Goal: Task Accomplishment & Management: Manage account settings

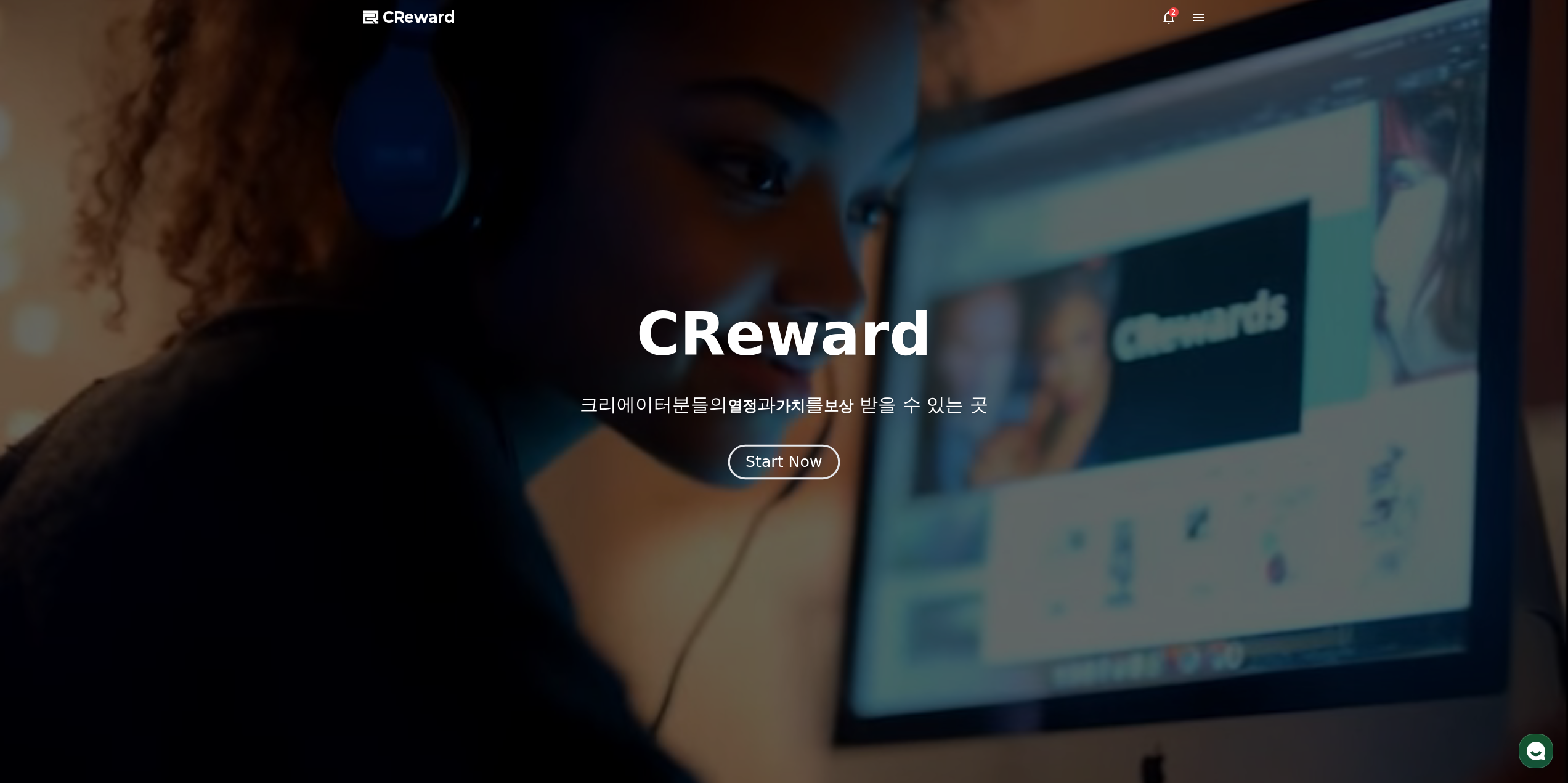
click at [775, 461] on div "Start Now" at bounding box center [783, 462] width 76 height 21
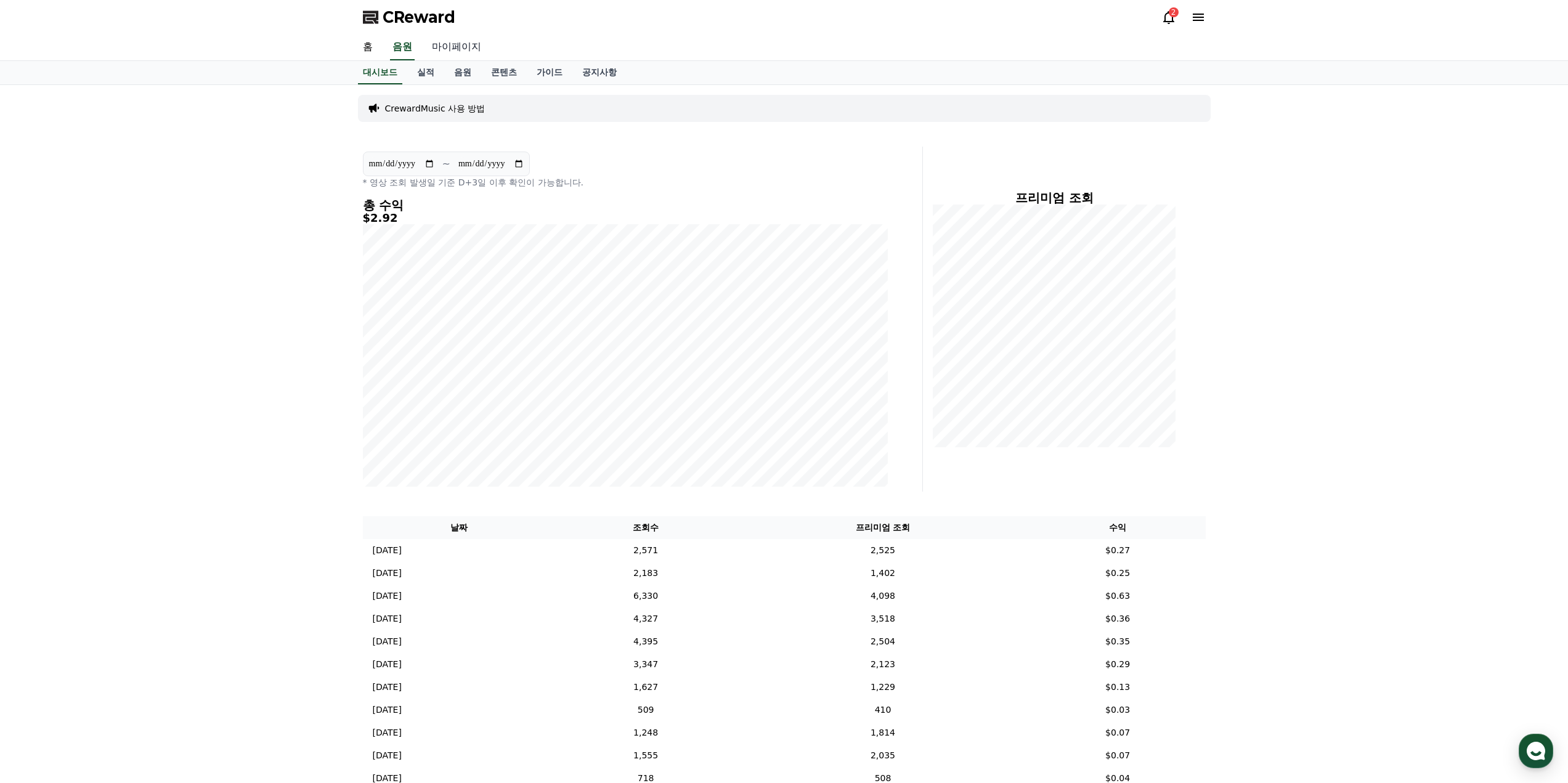
click at [455, 44] on link "마이페이지" at bounding box center [457, 47] width 69 height 26
select select "**********"
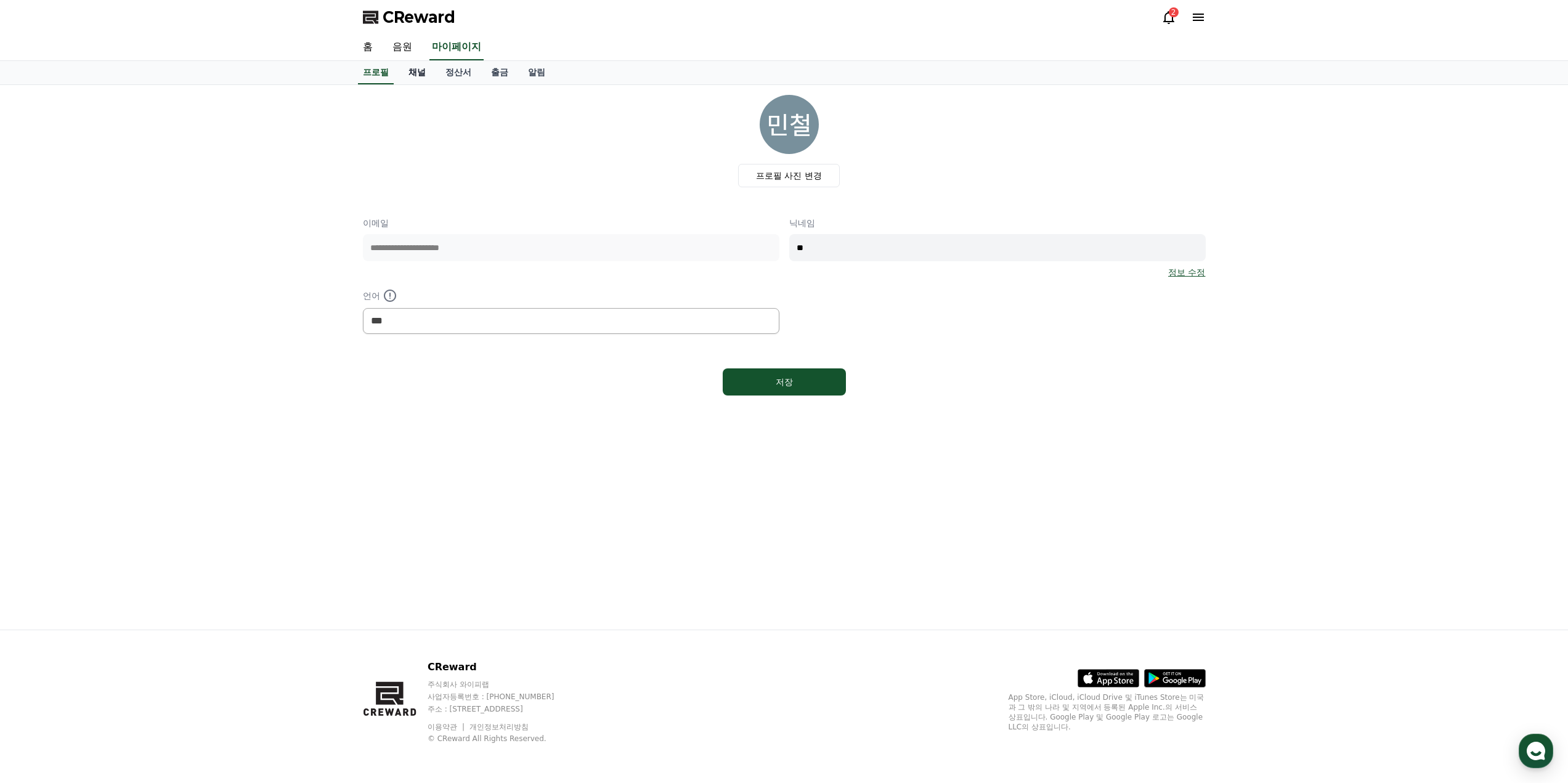
click at [424, 73] on link "채널" at bounding box center [417, 72] width 37 height 23
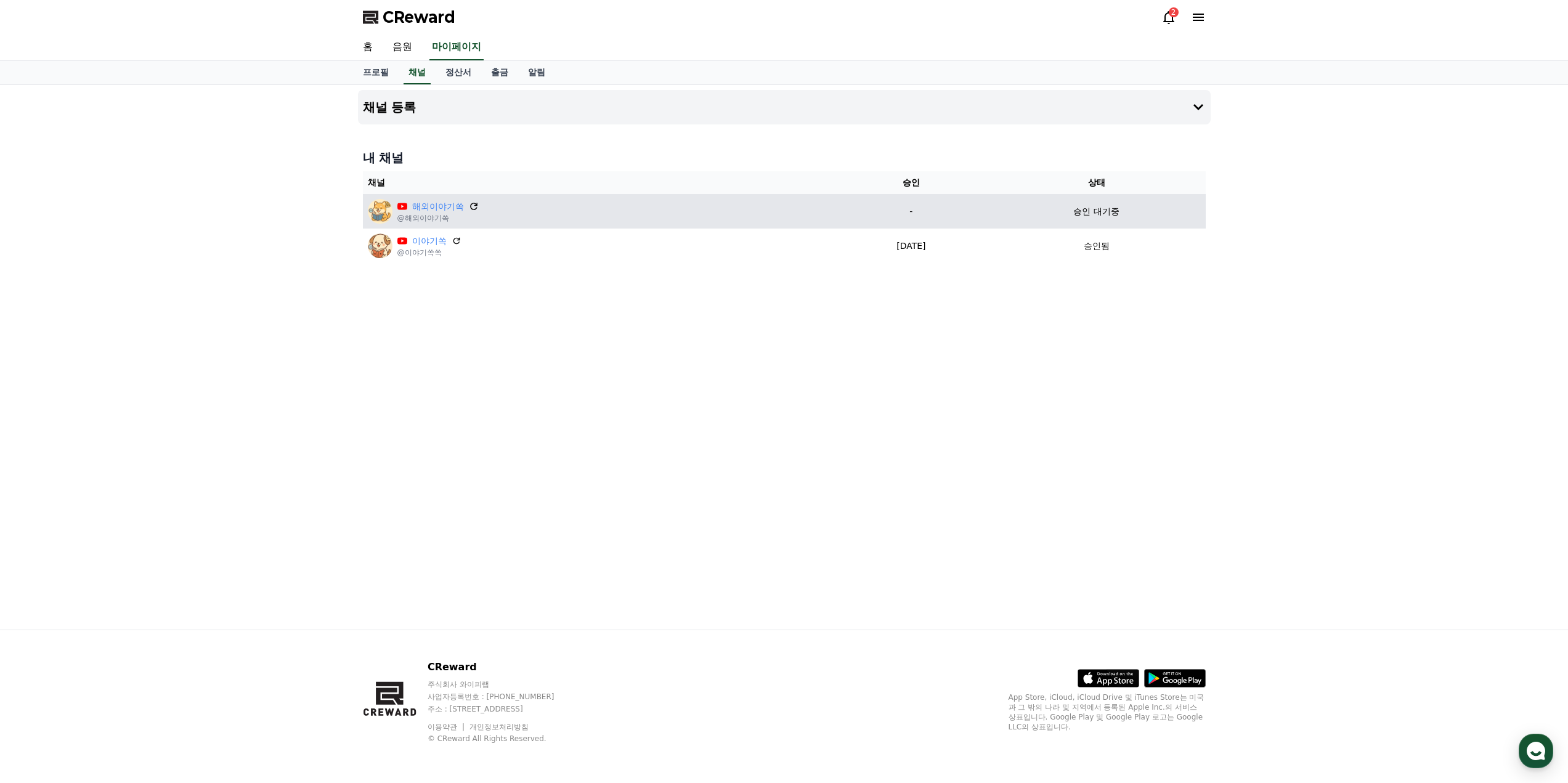
click at [474, 202] on icon at bounding box center [473, 206] width 11 height 11
click at [907, 214] on p "-" at bounding box center [911, 211] width 143 height 13
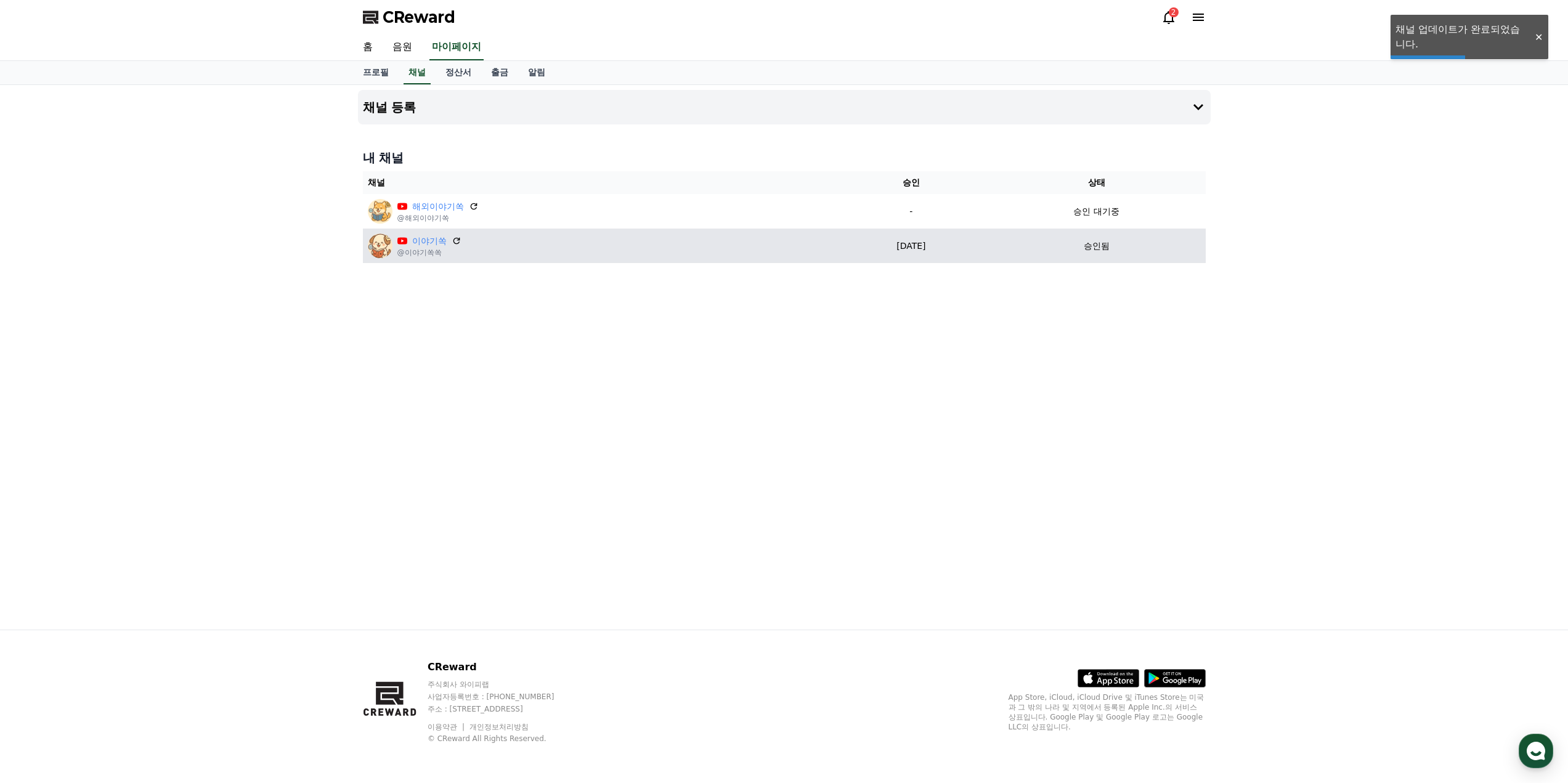
click at [894, 251] on p "[DATE]" at bounding box center [911, 246] width 143 height 13
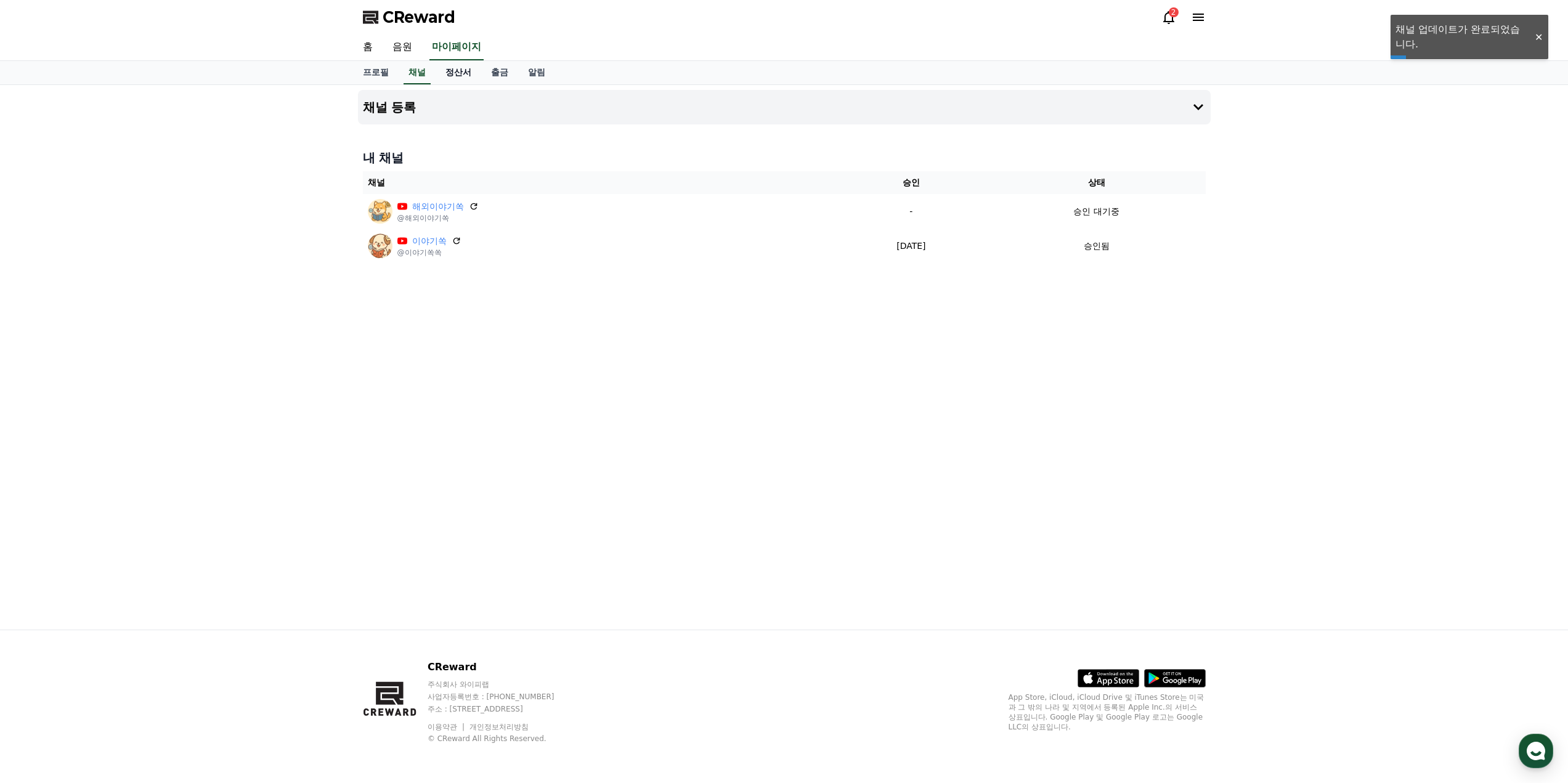
click at [464, 77] on link "정산서" at bounding box center [458, 72] width 46 height 23
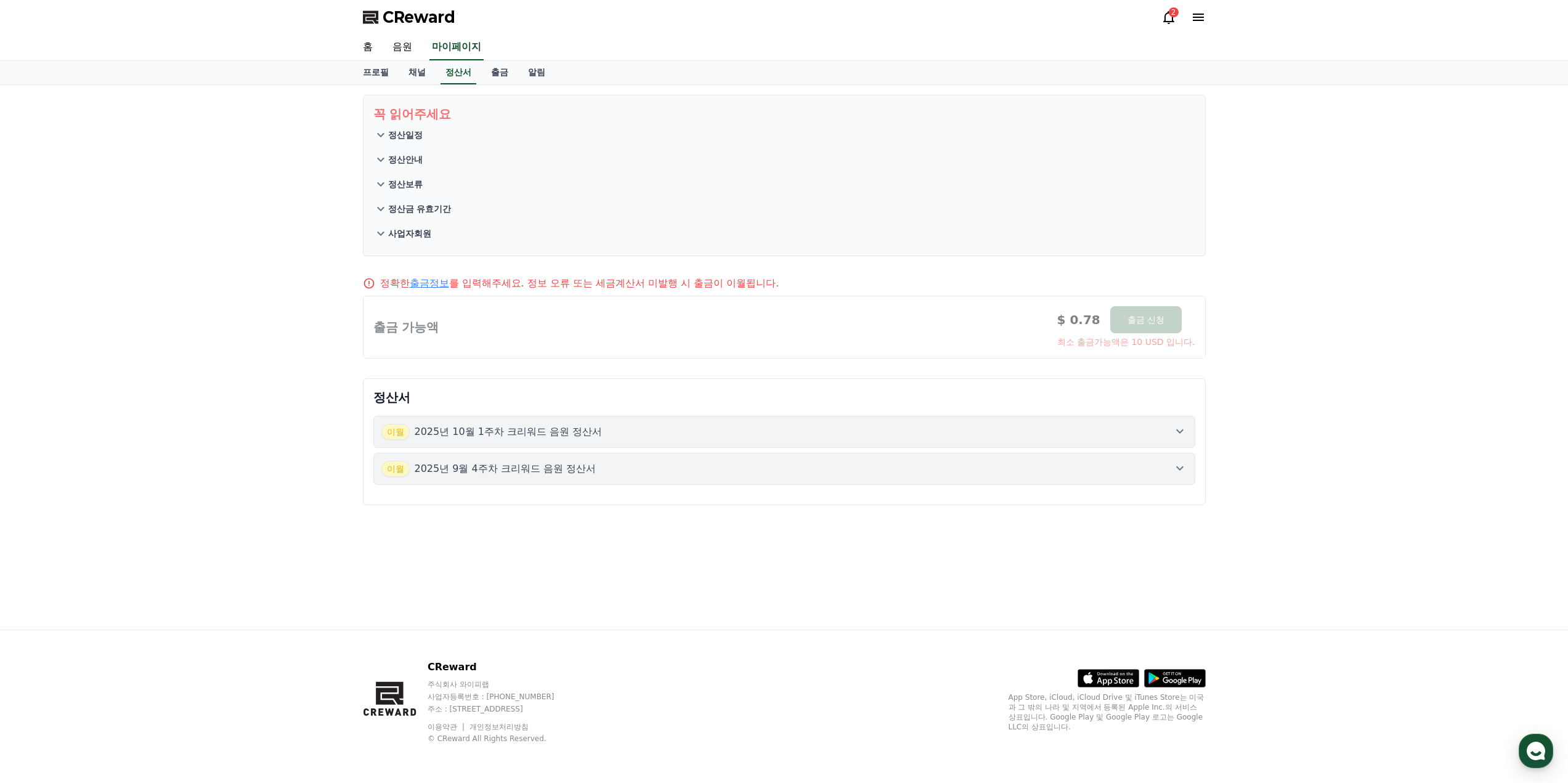
click at [1083, 322] on div at bounding box center [785, 326] width 842 height 62
click at [1067, 345] on div at bounding box center [785, 326] width 842 height 62
click at [414, 72] on link "채널" at bounding box center [417, 72] width 37 height 23
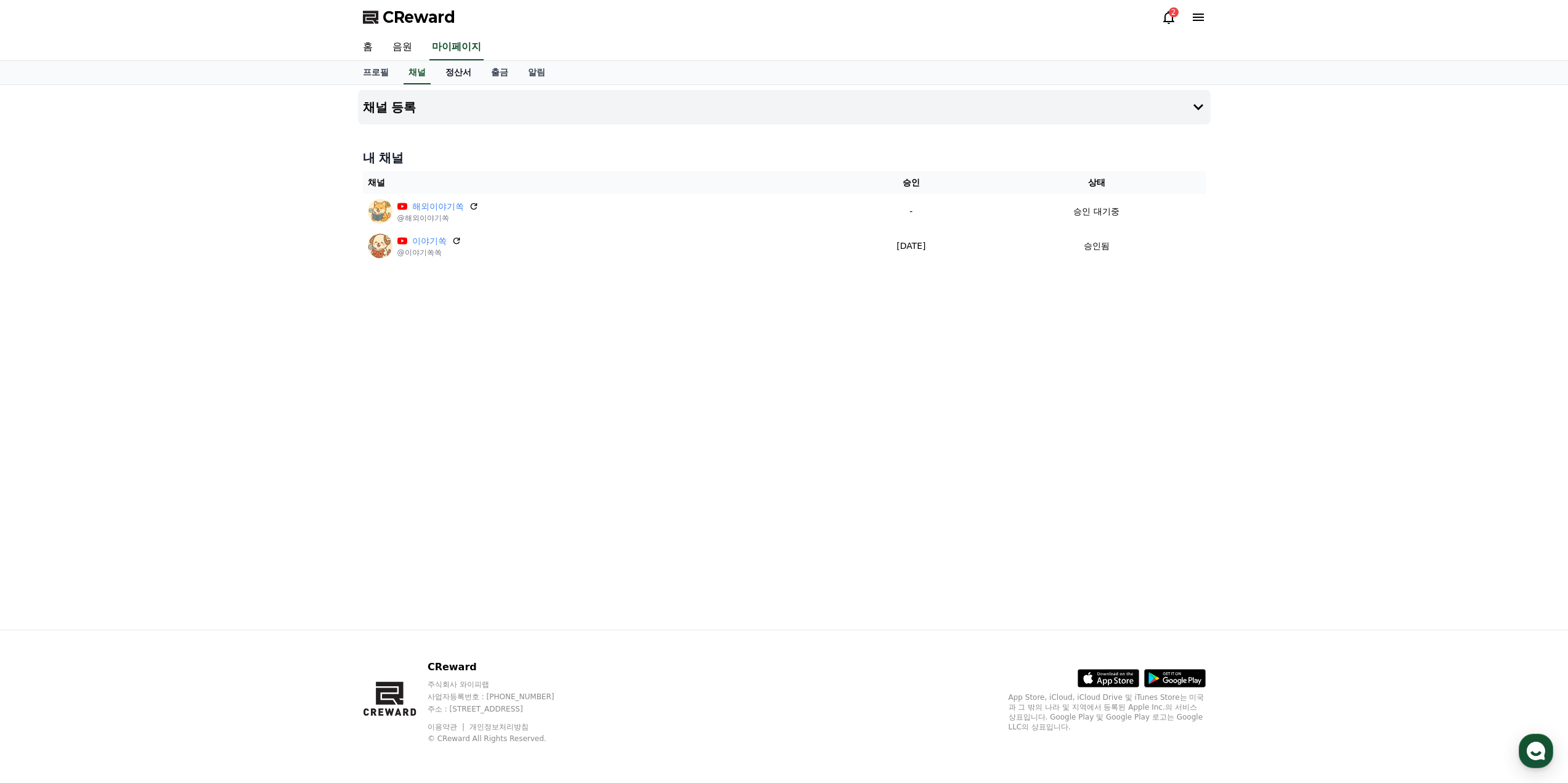
click at [455, 75] on link "정산서" at bounding box center [458, 72] width 46 height 23
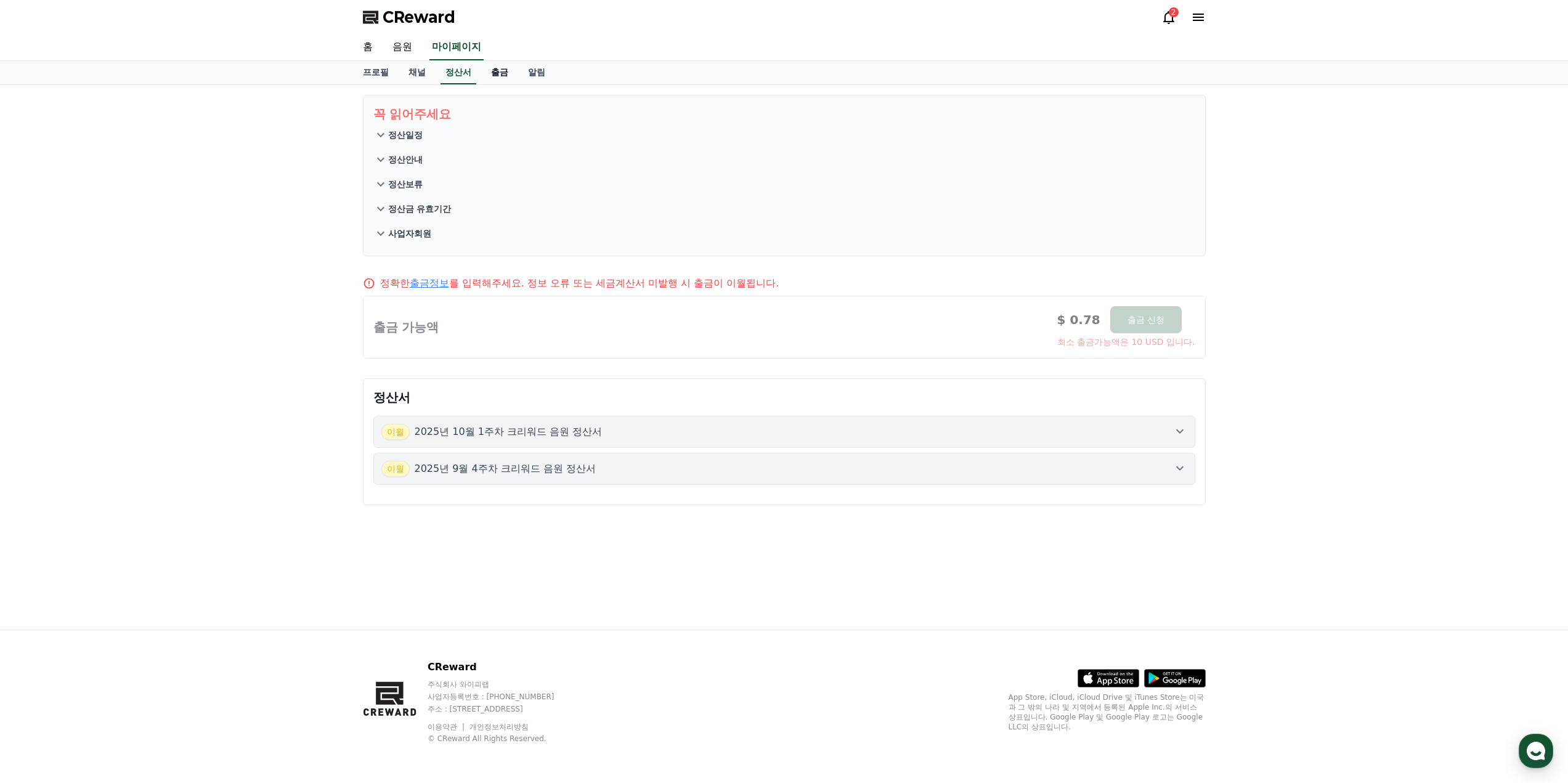
click at [502, 74] on link "출금" at bounding box center [500, 72] width 37 height 23
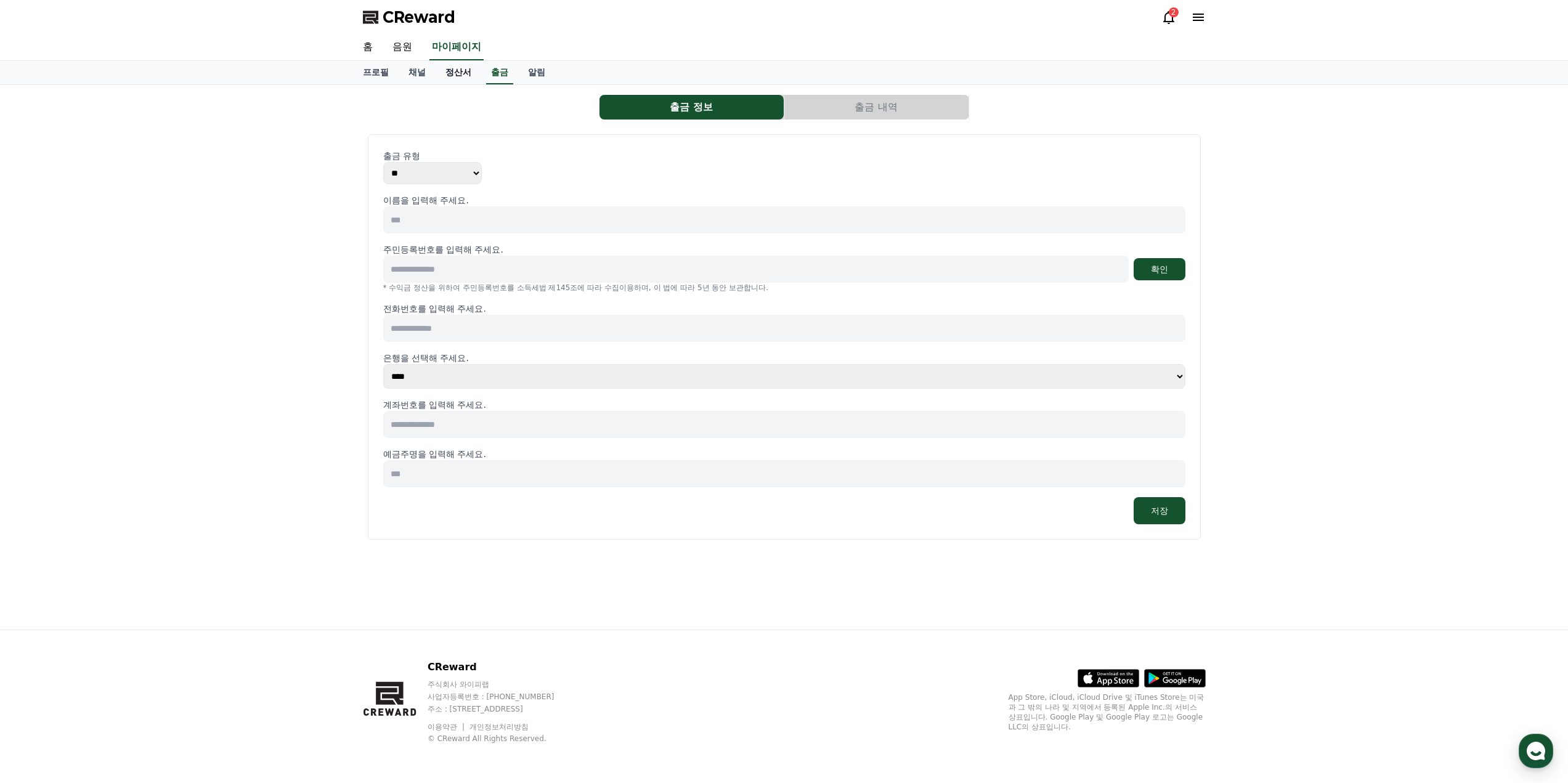
click at [467, 63] on link "정산서" at bounding box center [458, 72] width 46 height 23
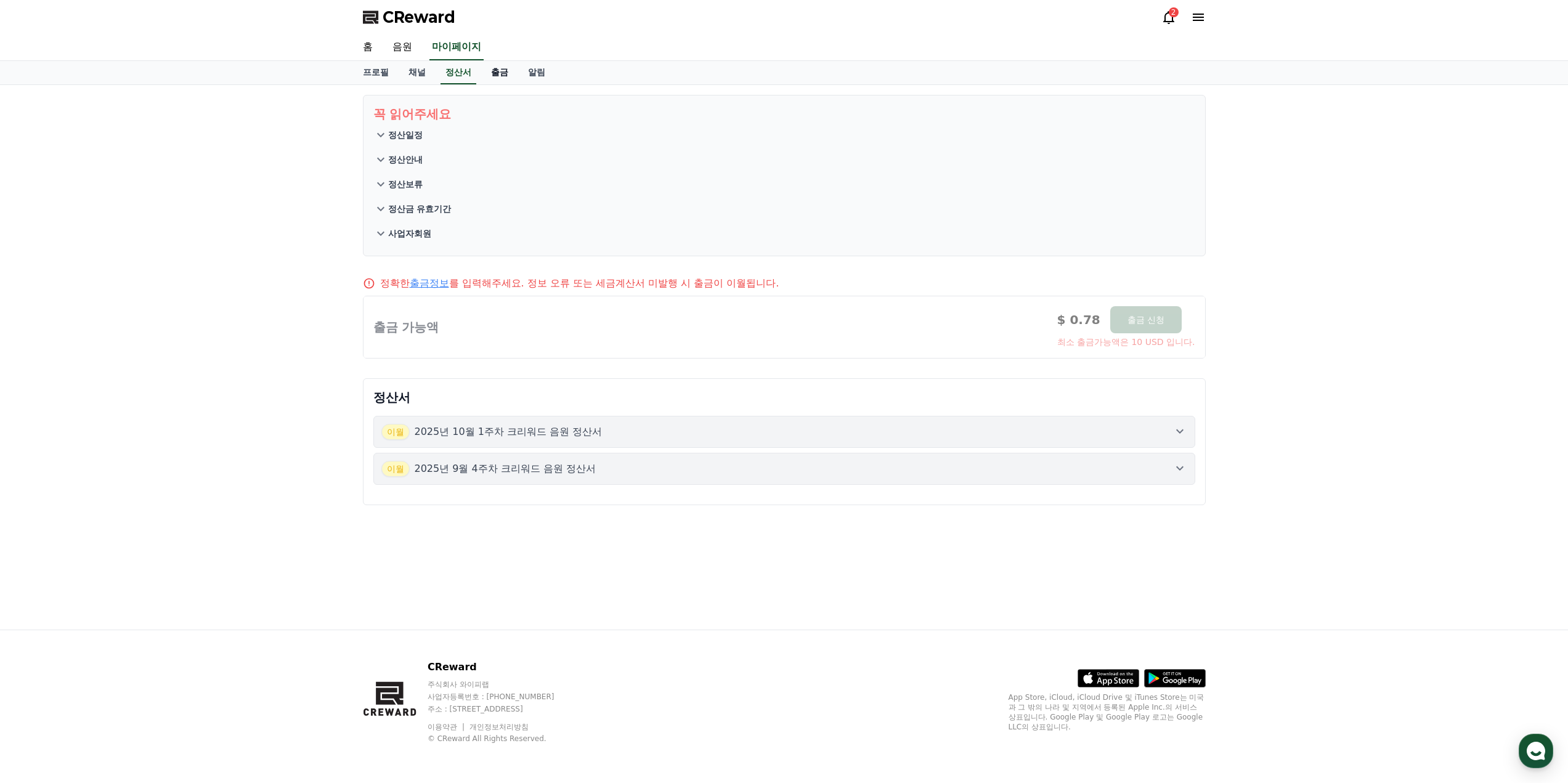
click at [508, 73] on link "출금" at bounding box center [500, 72] width 37 height 23
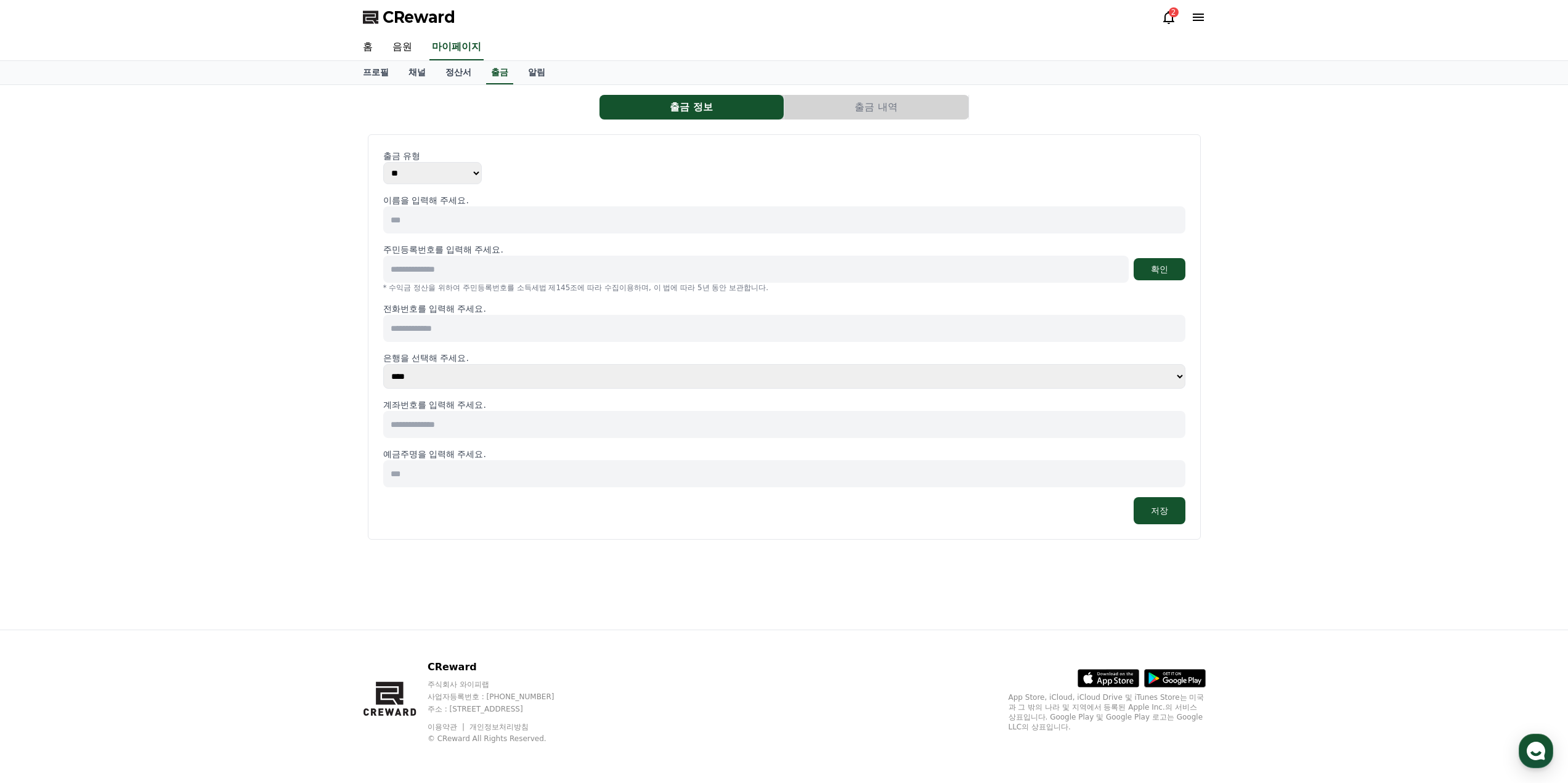
click at [398, 171] on select "** ***" at bounding box center [432, 173] width 98 height 22
drag, startPoint x: 422, startPoint y: 172, endPoint x: 436, endPoint y: 171, distance: 14.0
click at [422, 172] on select "** ***" at bounding box center [432, 173] width 98 height 22
click at [816, 108] on button "출금 내역" at bounding box center [876, 107] width 184 height 25
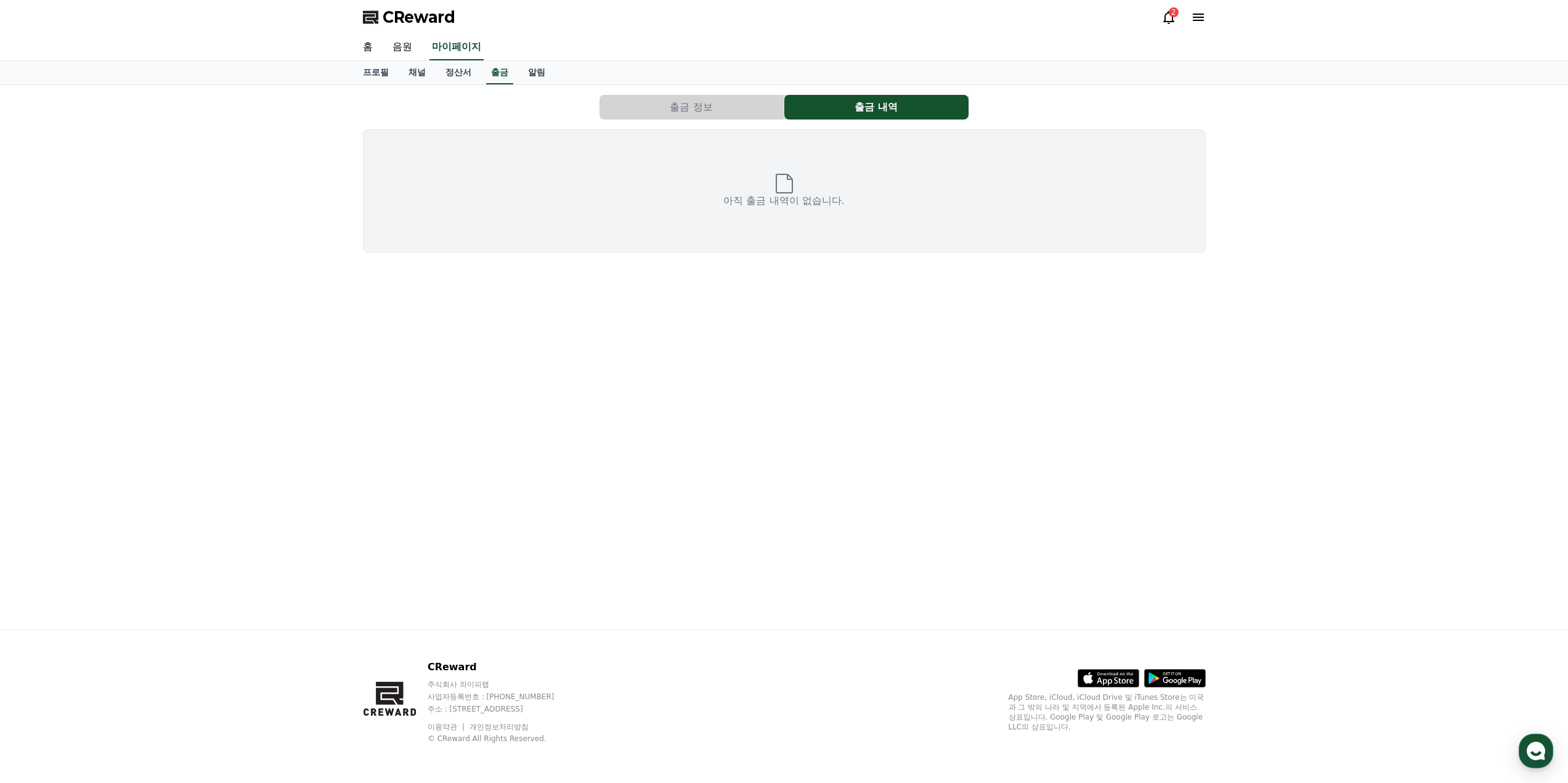
click at [714, 98] on button "출금 정보" at bounding box center [691, 107] width 184 height 25
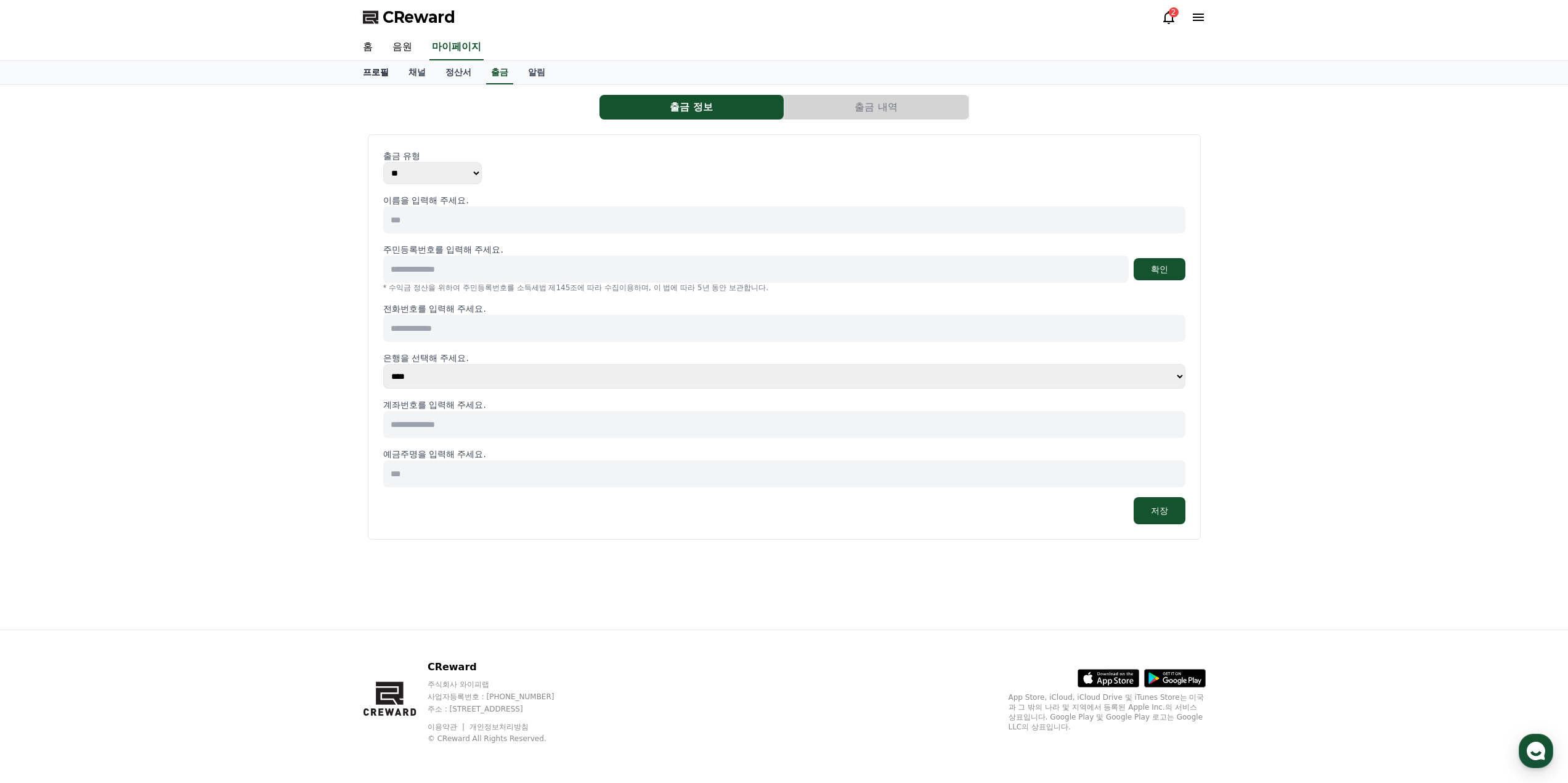
click at [378, 68] on link "프로필" at bounding box center [376, 72] width 46 height 23
select select "**********"
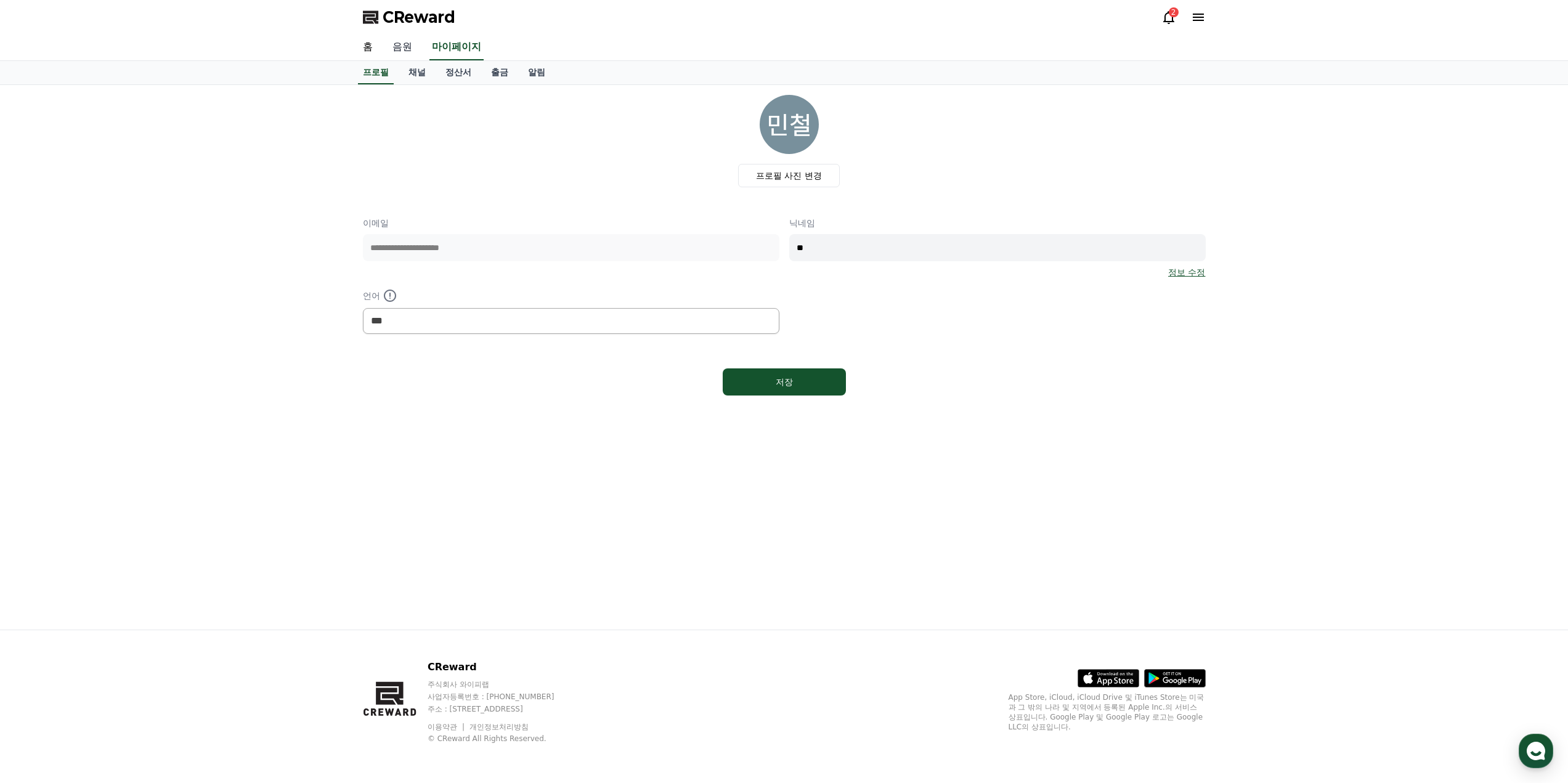
click at [410, 44] on link "음원" at bounding box center [402, 47] width 39 height 26
